Goal: Find specific page/section: Find specific page/section

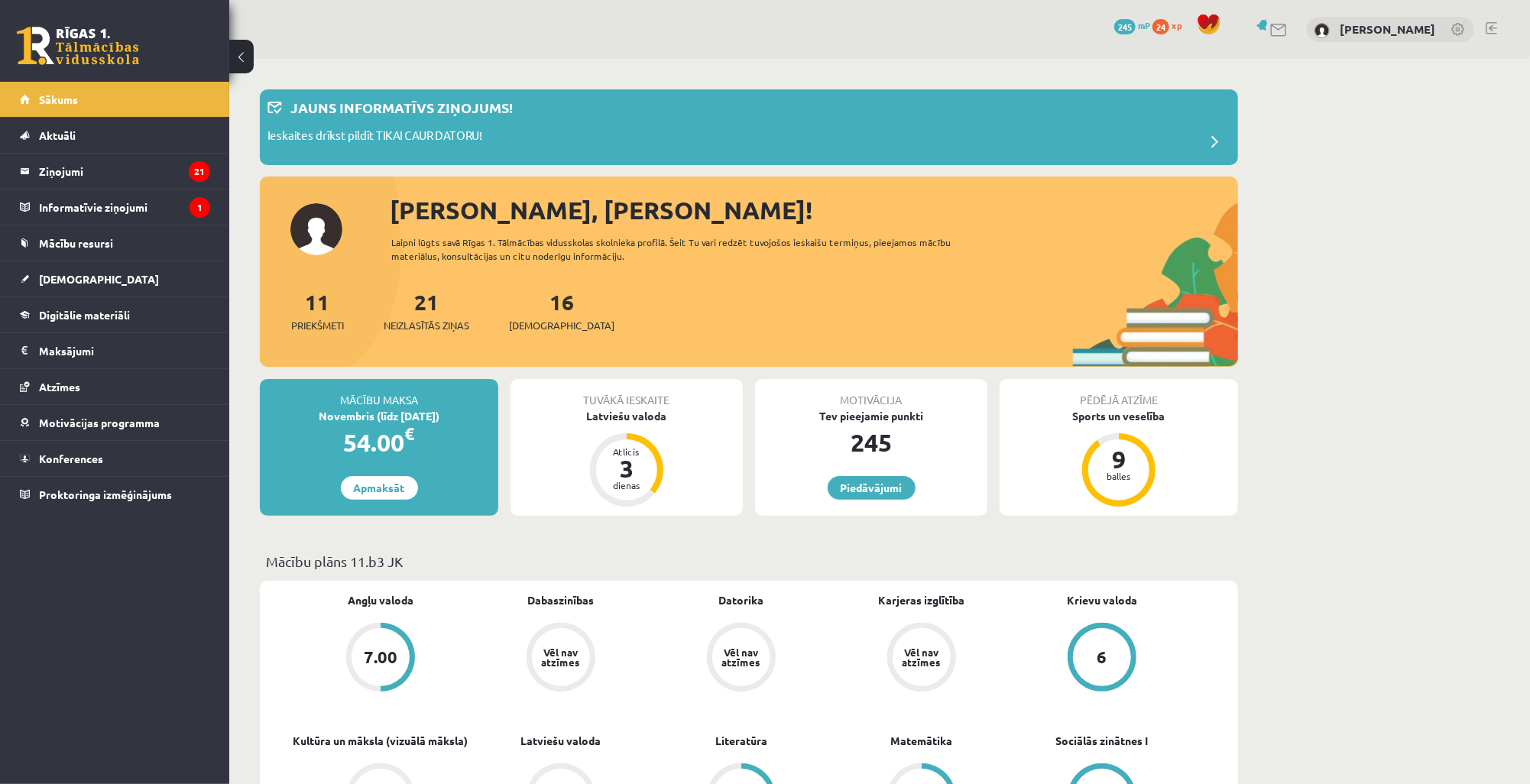
click at [1278, 30] on link at bounding box center [1279, 29] width 18 height 13
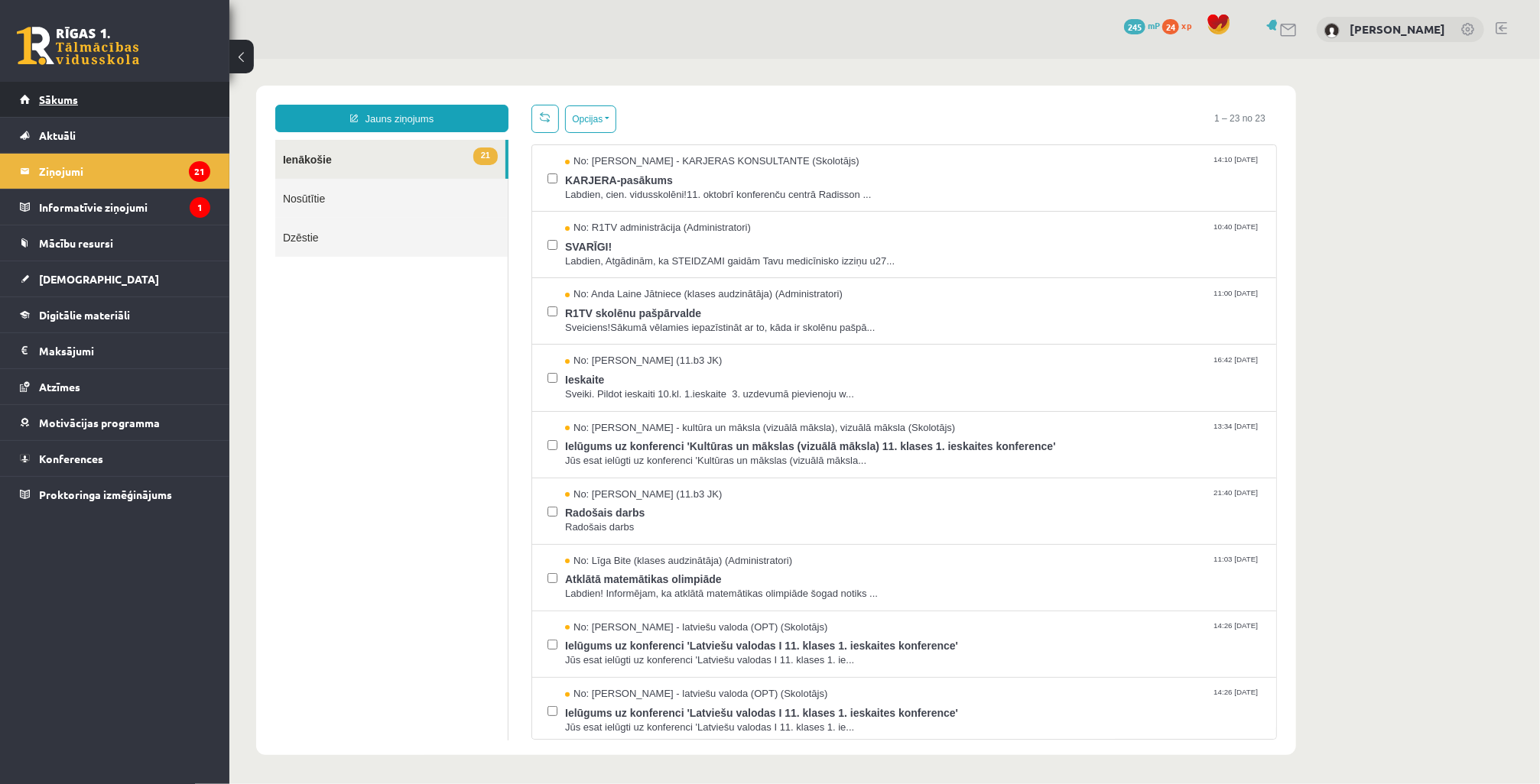
click at [49, 88] on link "Sākums" at bounding box center [115, 99] width 190 height 36
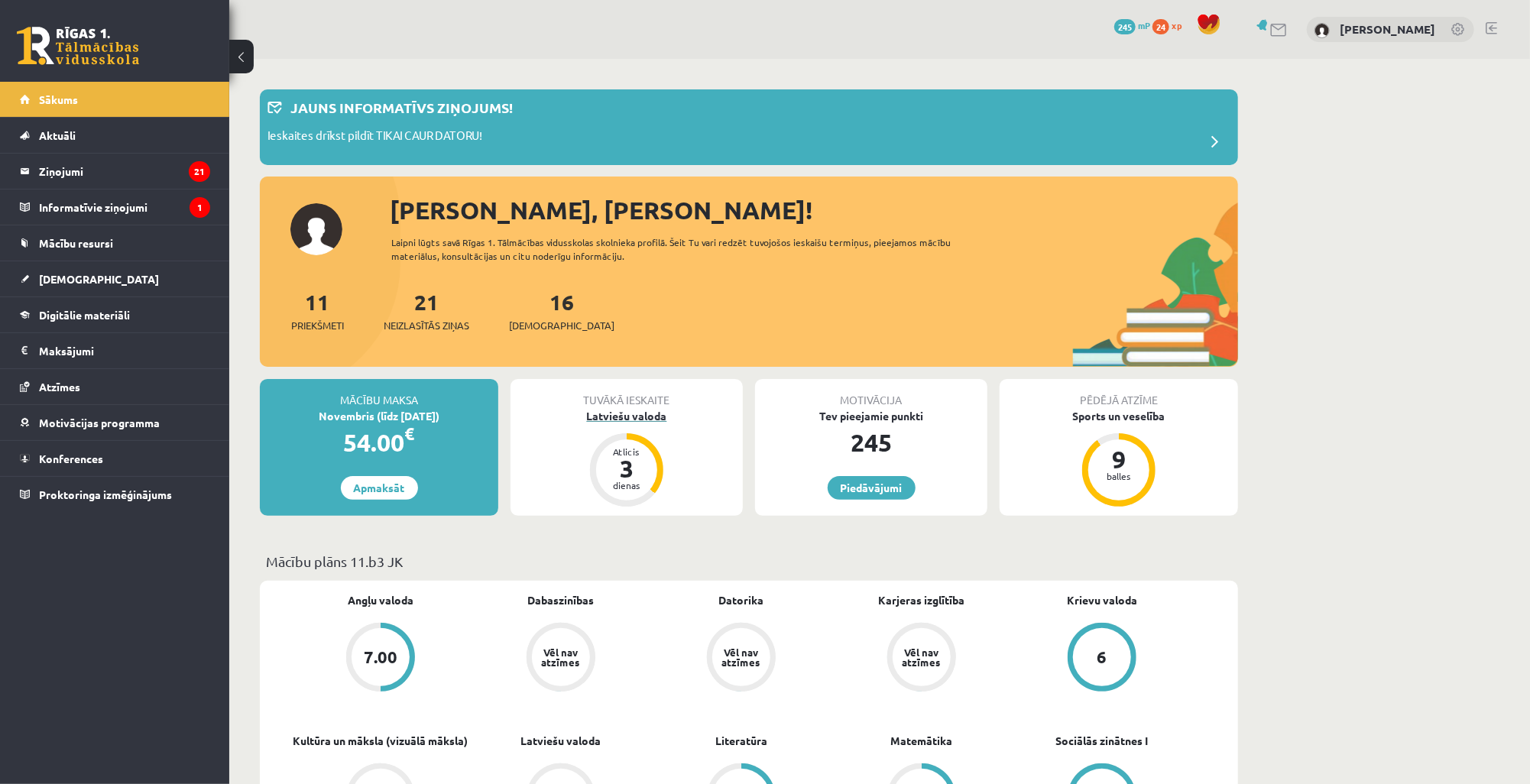
click at [637, 419] on div "Latviešu valoda" at bounding box center [627, 416] width 232 height 16
